Goal: Task Accomplishment & Management: Use online tool/utility

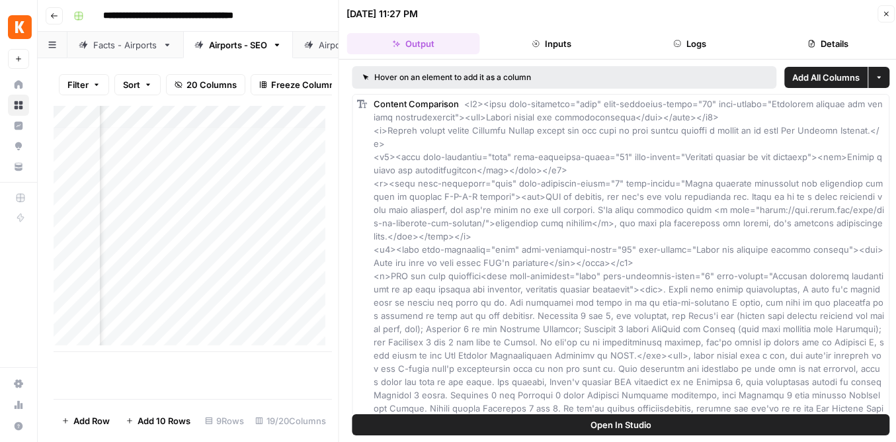
scroll to position [7, 2135]
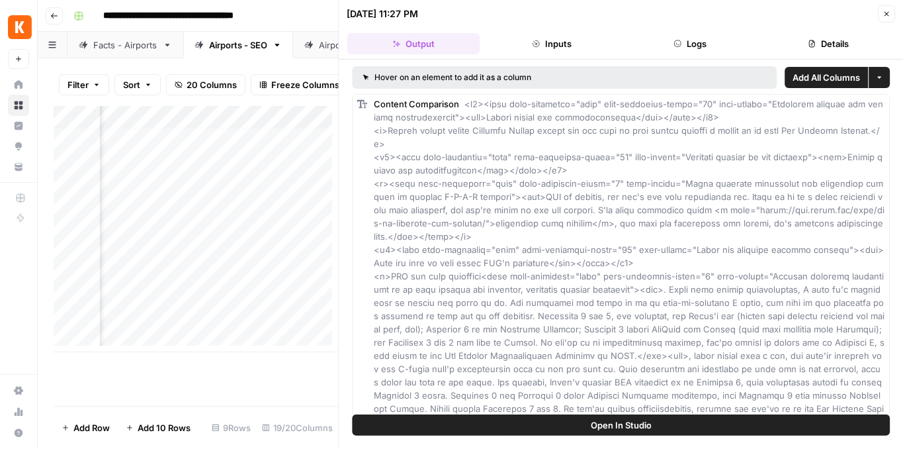
click at [884, 13] on icon "button" at bounding box center [886, 14] width 8 height 8
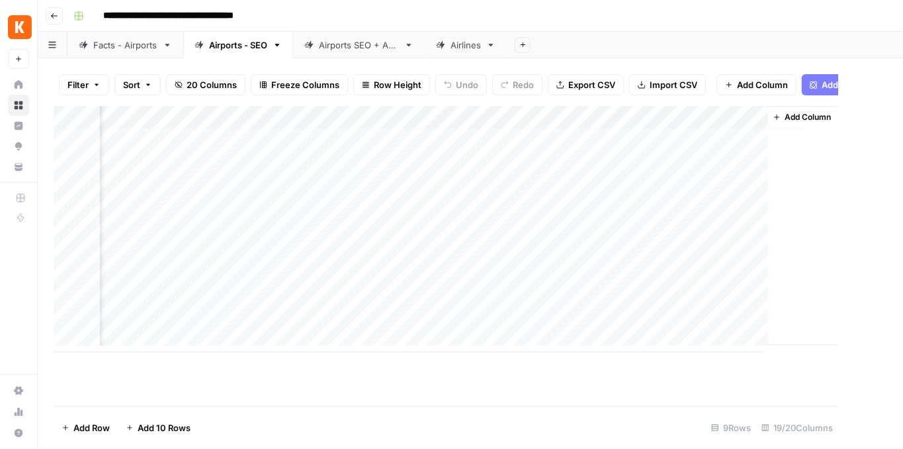
scroll to position [7, 1790]
click at [341, 52] on link "Airports SEO + AEO" at bounding box center [359, 45] width 132 height 26
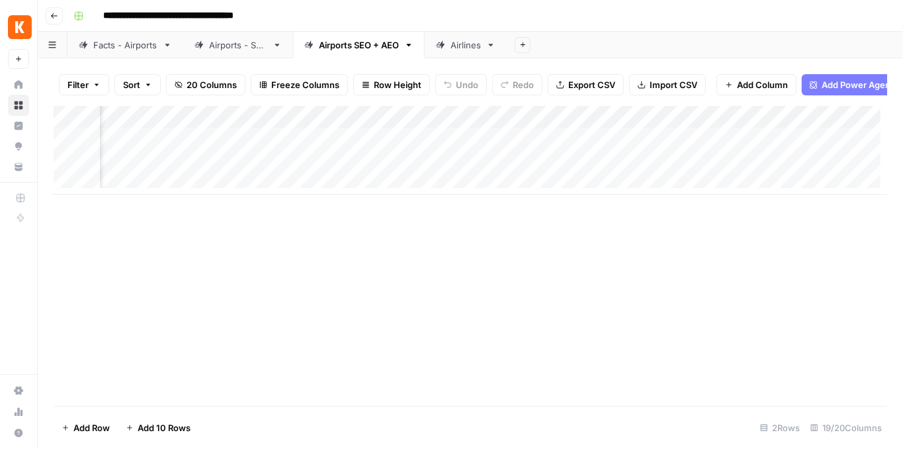
scroll to position [0, 641]
click at [566, 122] on div "Add Column" at bounding box center [471, 150] width 834 height 89
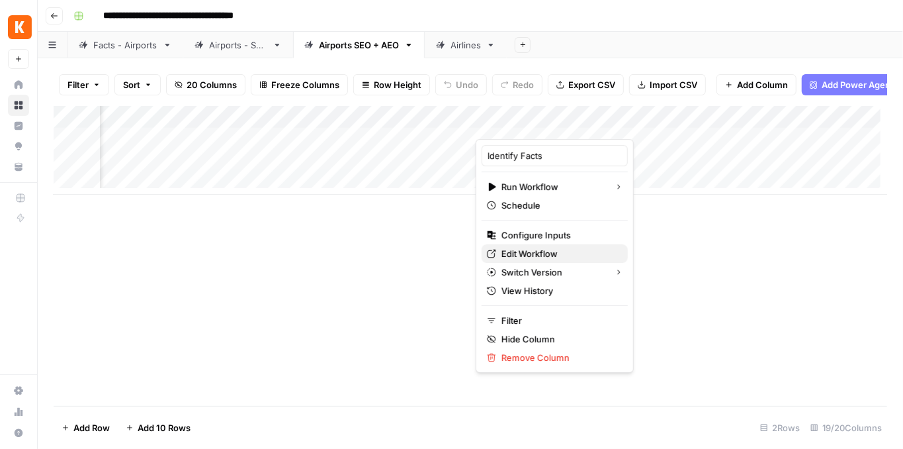
click at [554, 251] on span "Edit Workflow" at bounding box center [559, 253] width 116 height 13
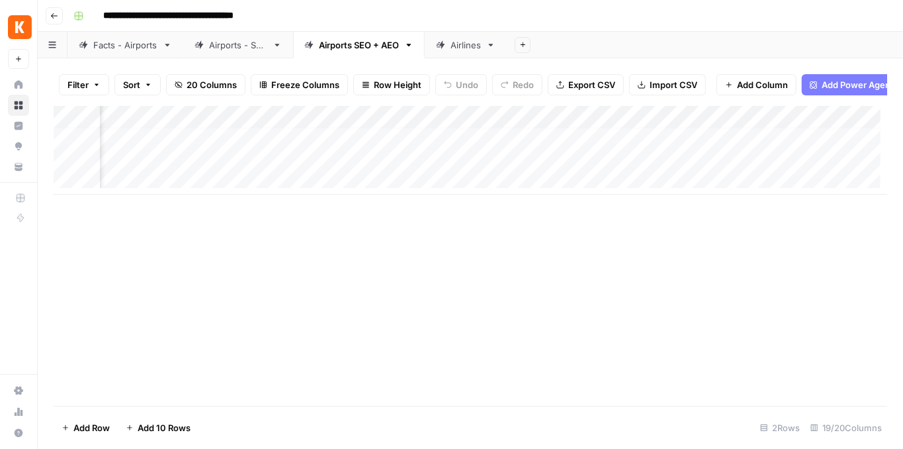
scroll to position [7, 641]
drag, startPoint x: 408, startPoint y: 203, endPoint x: 331, endPoint y: 199, distance: 76.2
click at [331, 198] on div "Add Column" at bounding box center [471, 256] width 834 height 300
click at [474, 42] on div "Airlines" at bounding box center [466, 44] width 30 height 13
click at [130, 49] on div "Facts - Airports" at bounding box center [125, 44] width 64 height 13
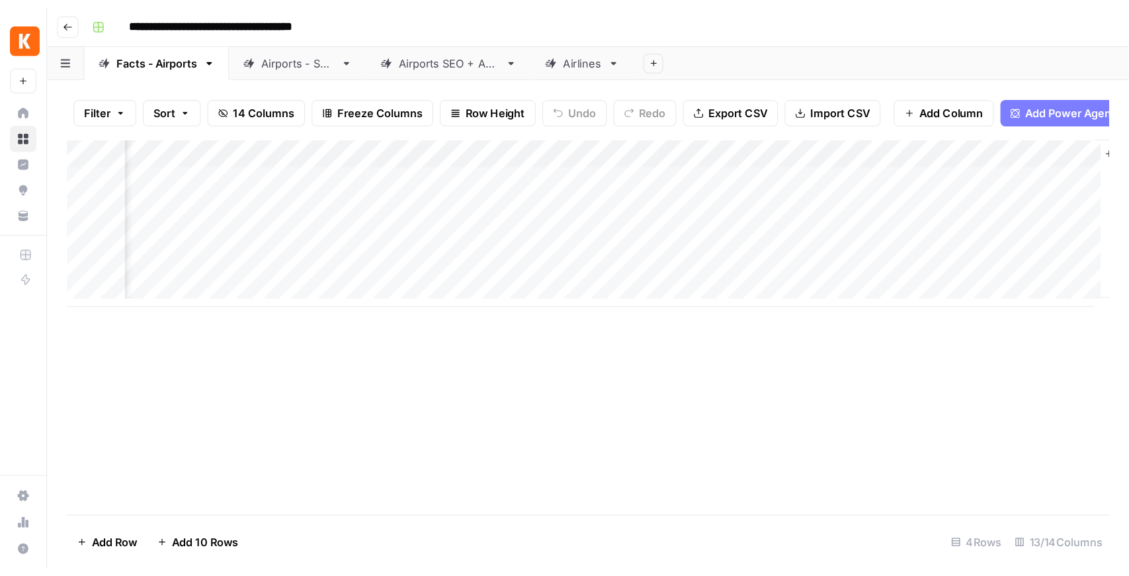
scroll to position [0, 968]
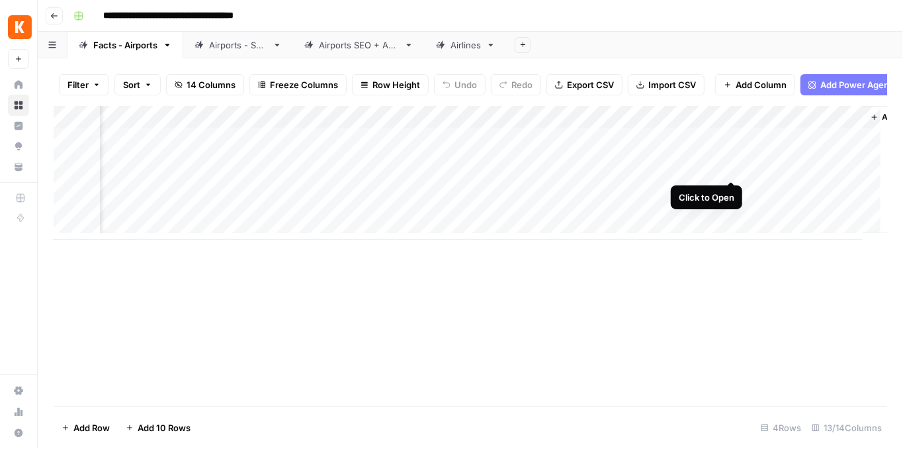
click at [731, 167] on div "Add Column" at bounding box center [471, 173] width 834 height 134
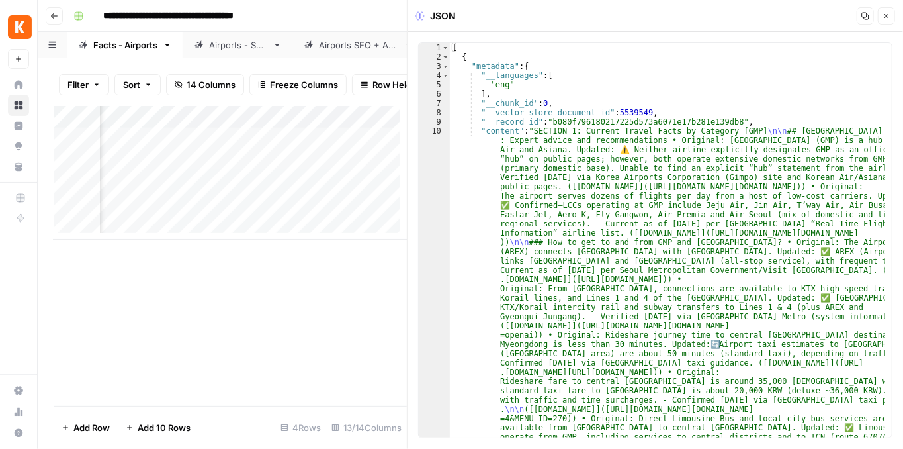
click at [888, 12] on icon "button" at bounding box center [886, 16] width 8 height 8
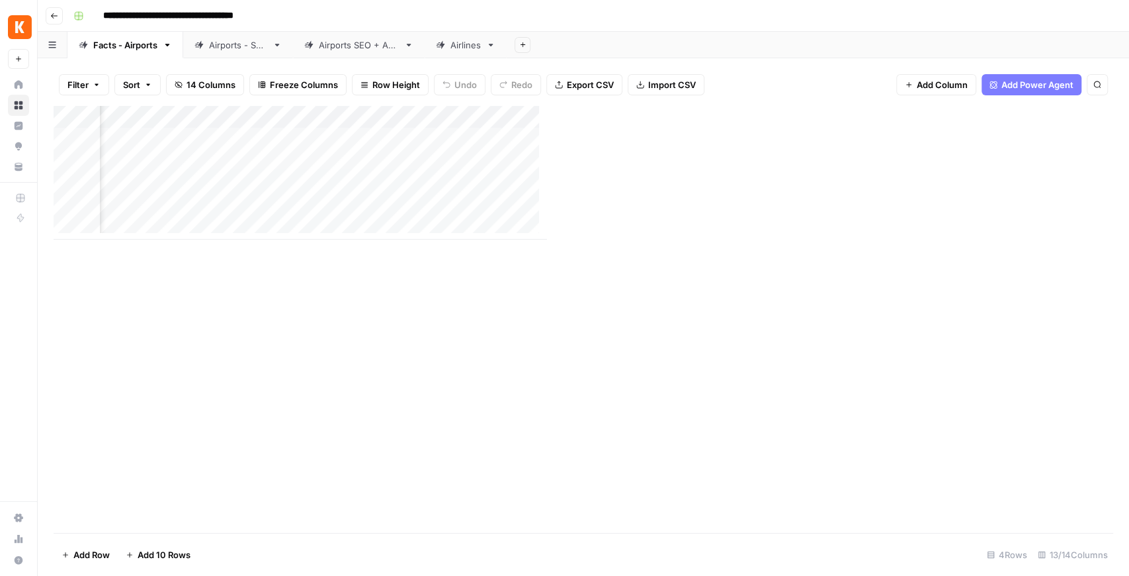
scroll to position [0, 799]
